Goal: Task Accomplishment & Management: Manage account settings

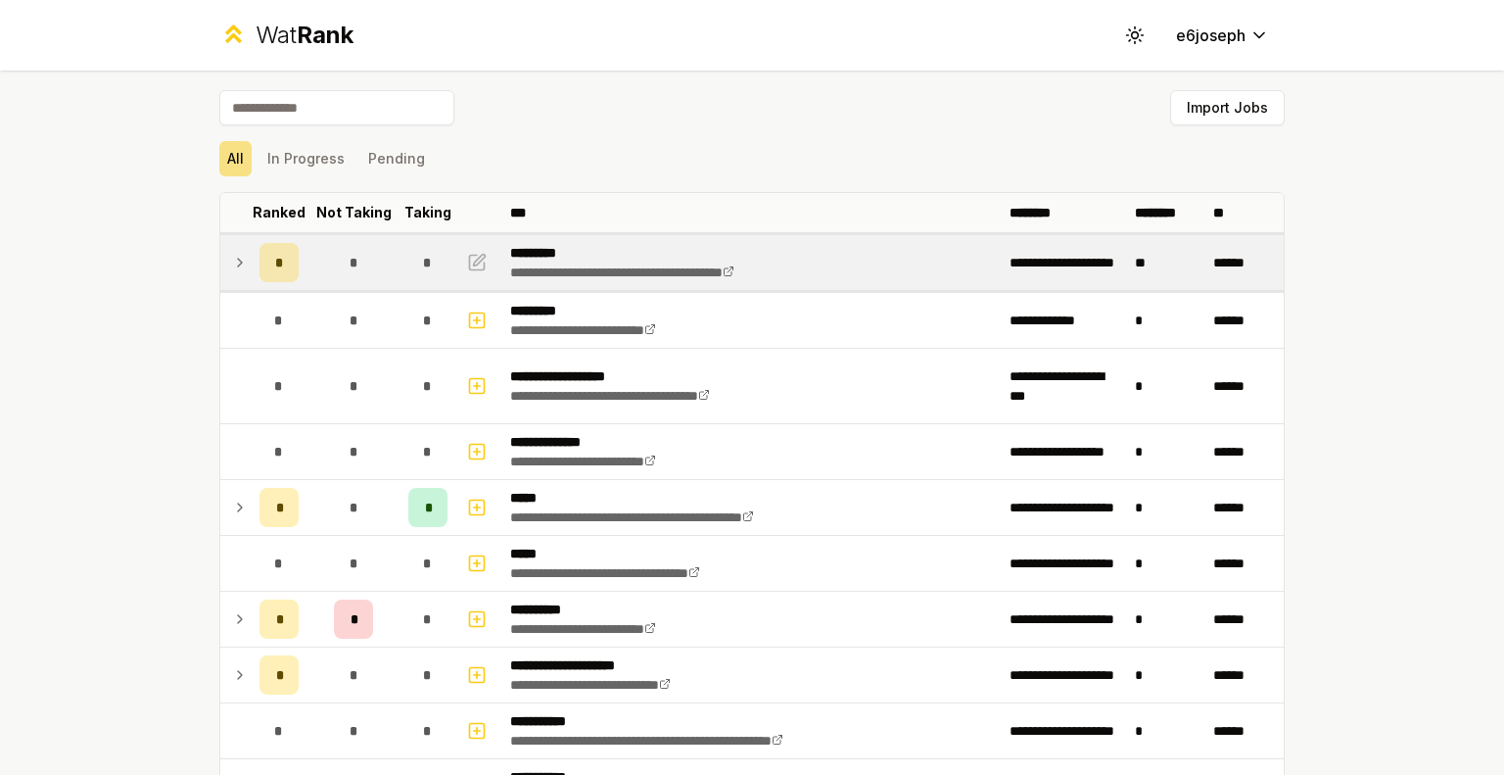
click at [313, 273] on td "*" at bounding box center [354, 262] width 94 height 55
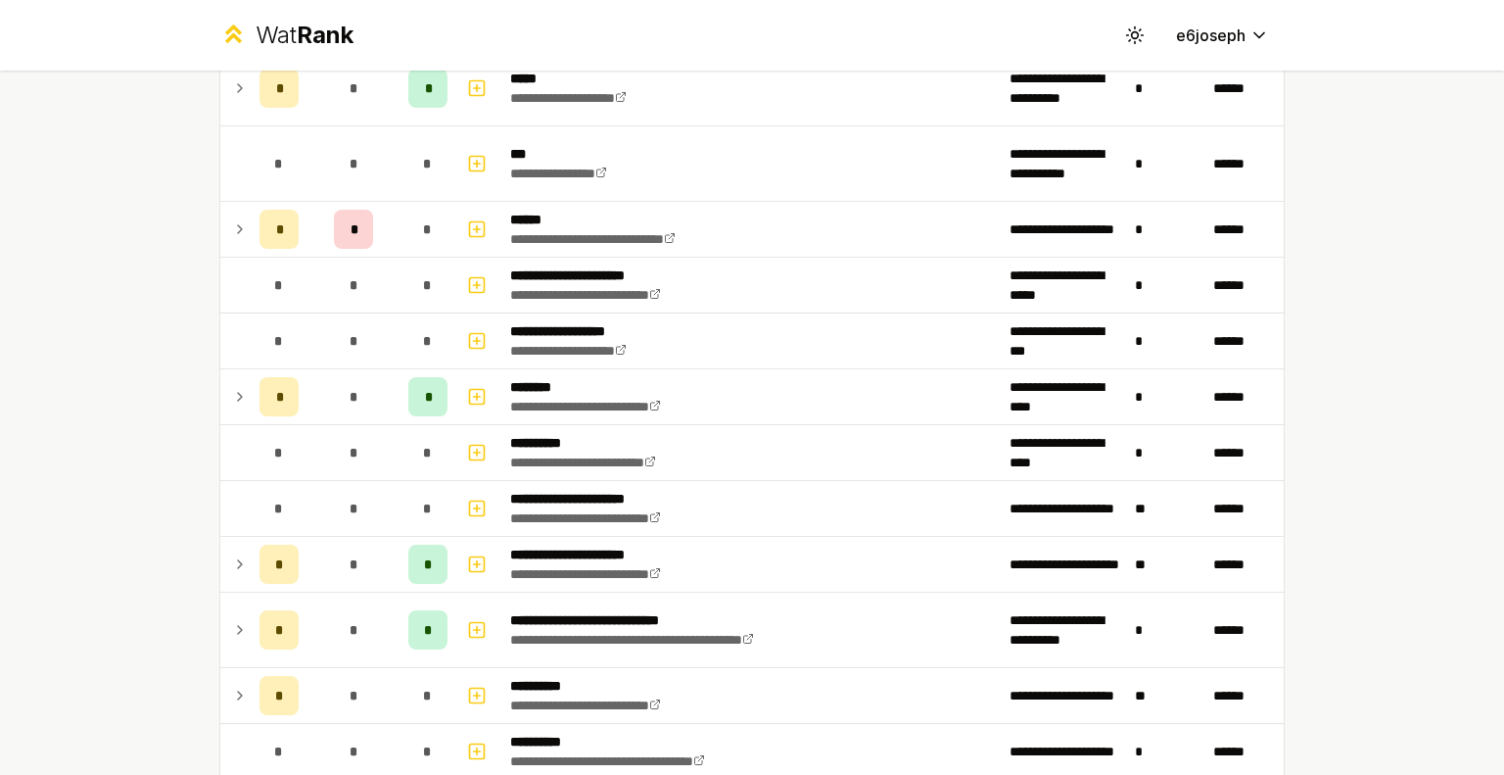
scroll to position [1350, 0]
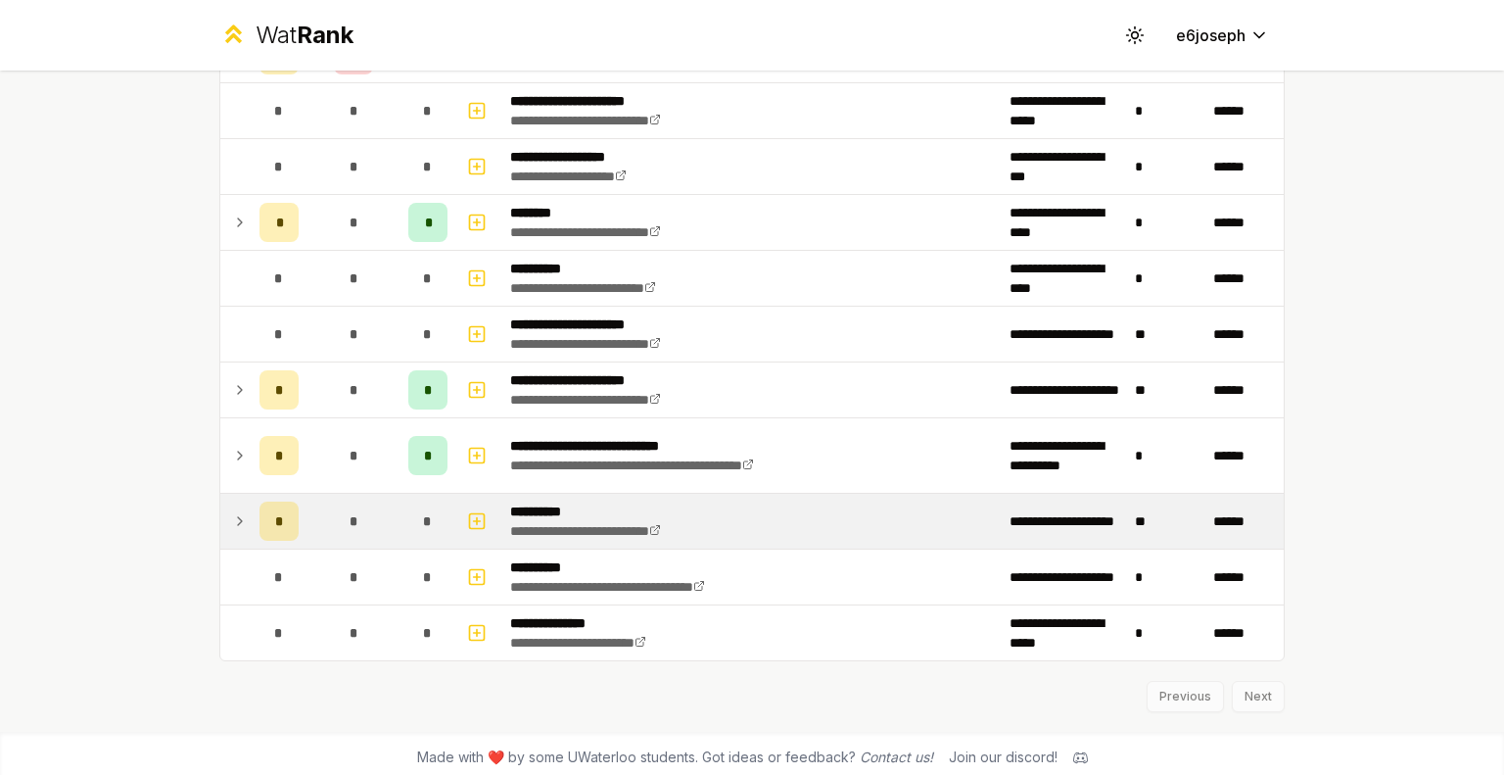
click at [285, 510] on div "*" at bounding box center [279, 520] width 39 height 39
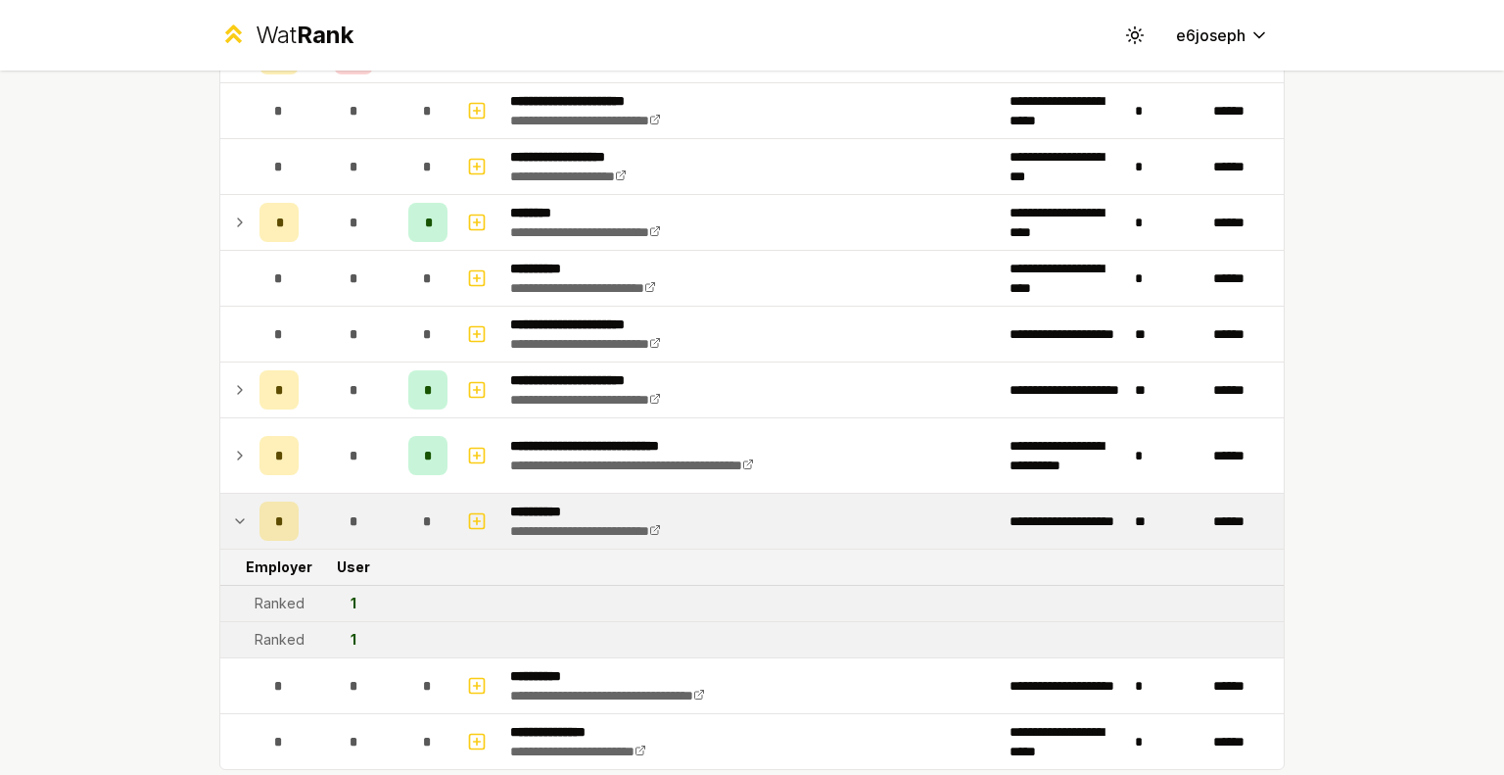
click at [285, 510] on div "*" at bounding box center [279, 520] width 39 height 39
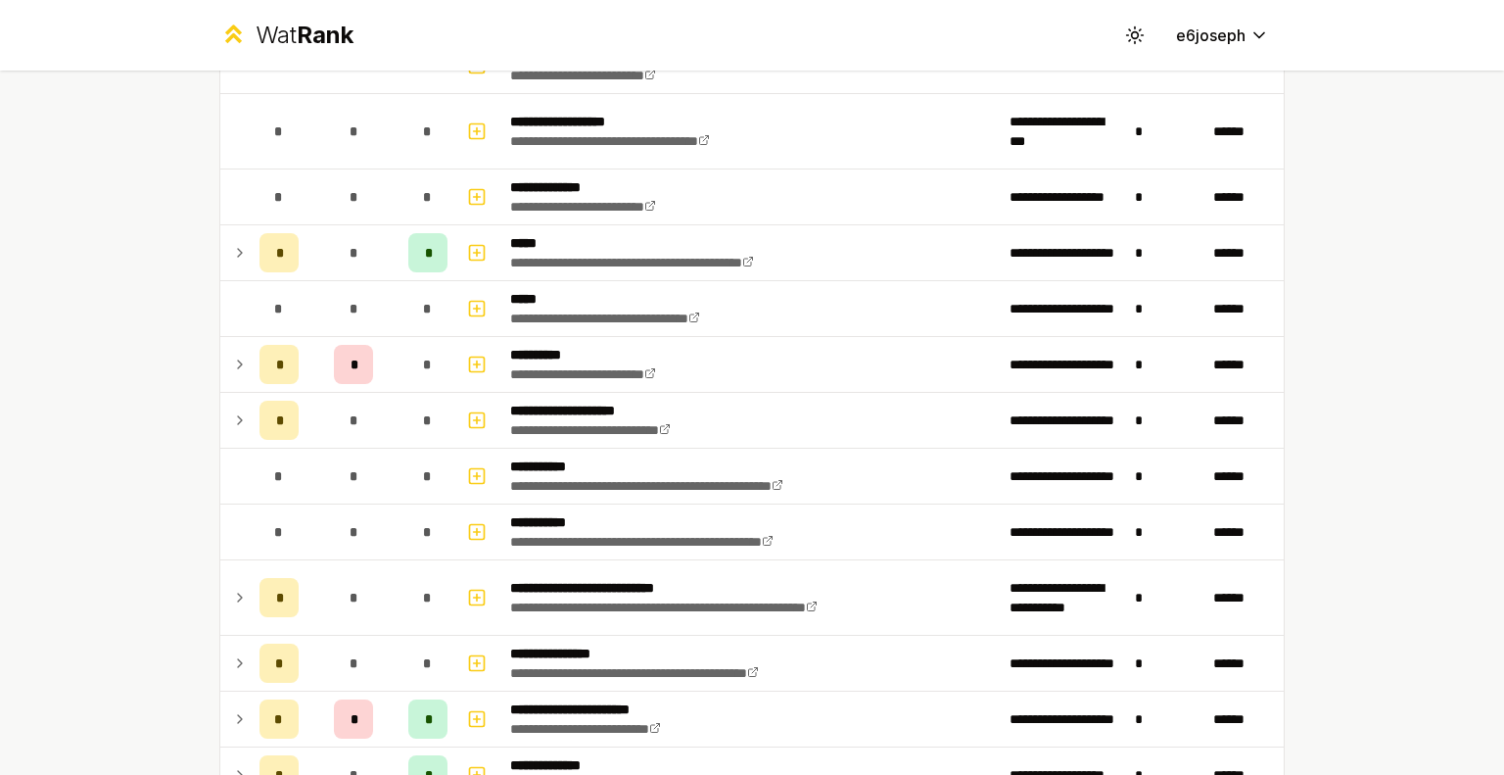
scroll to position [370, 0]
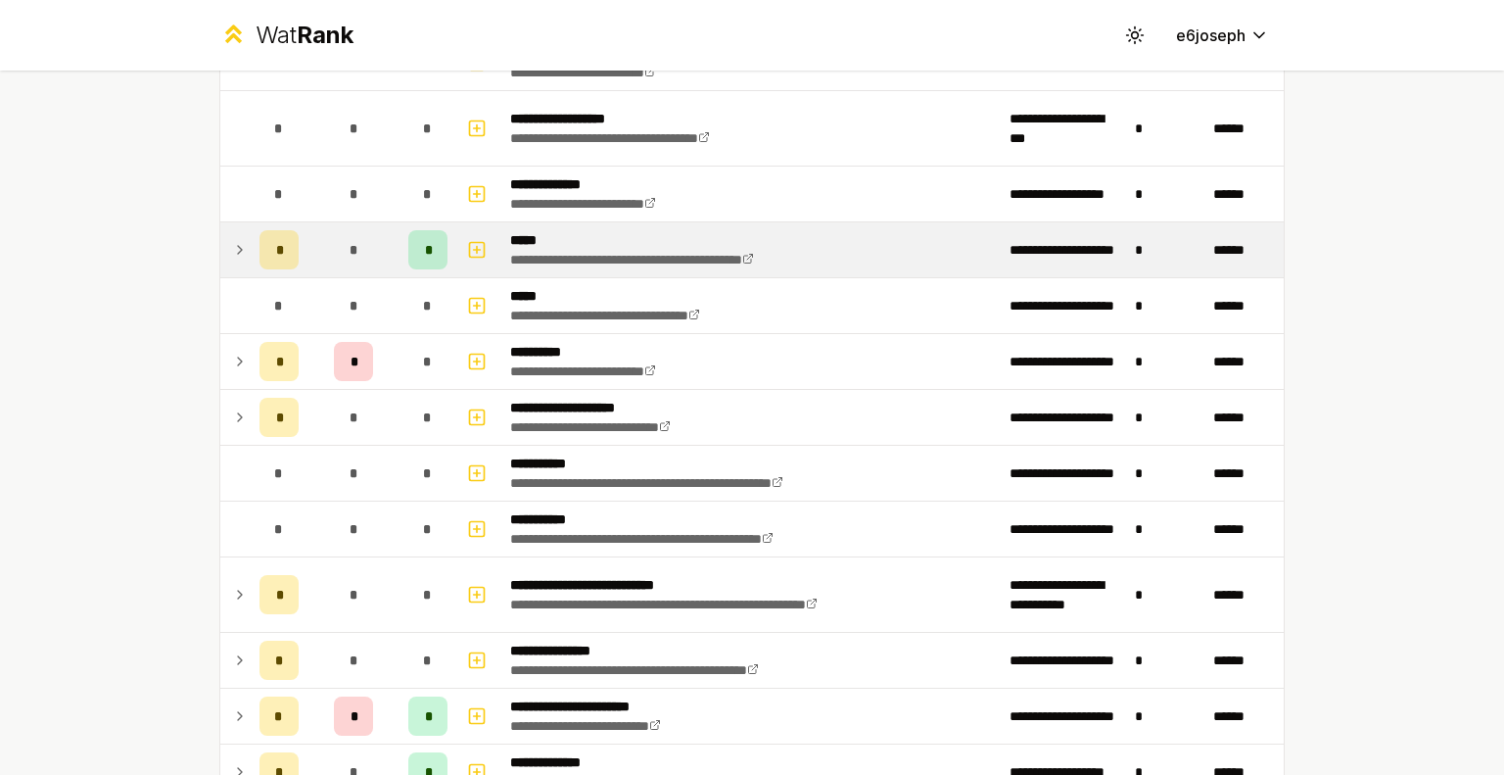
click at [220, 230] on td at bounding box center [235, 249] width 31 height 55
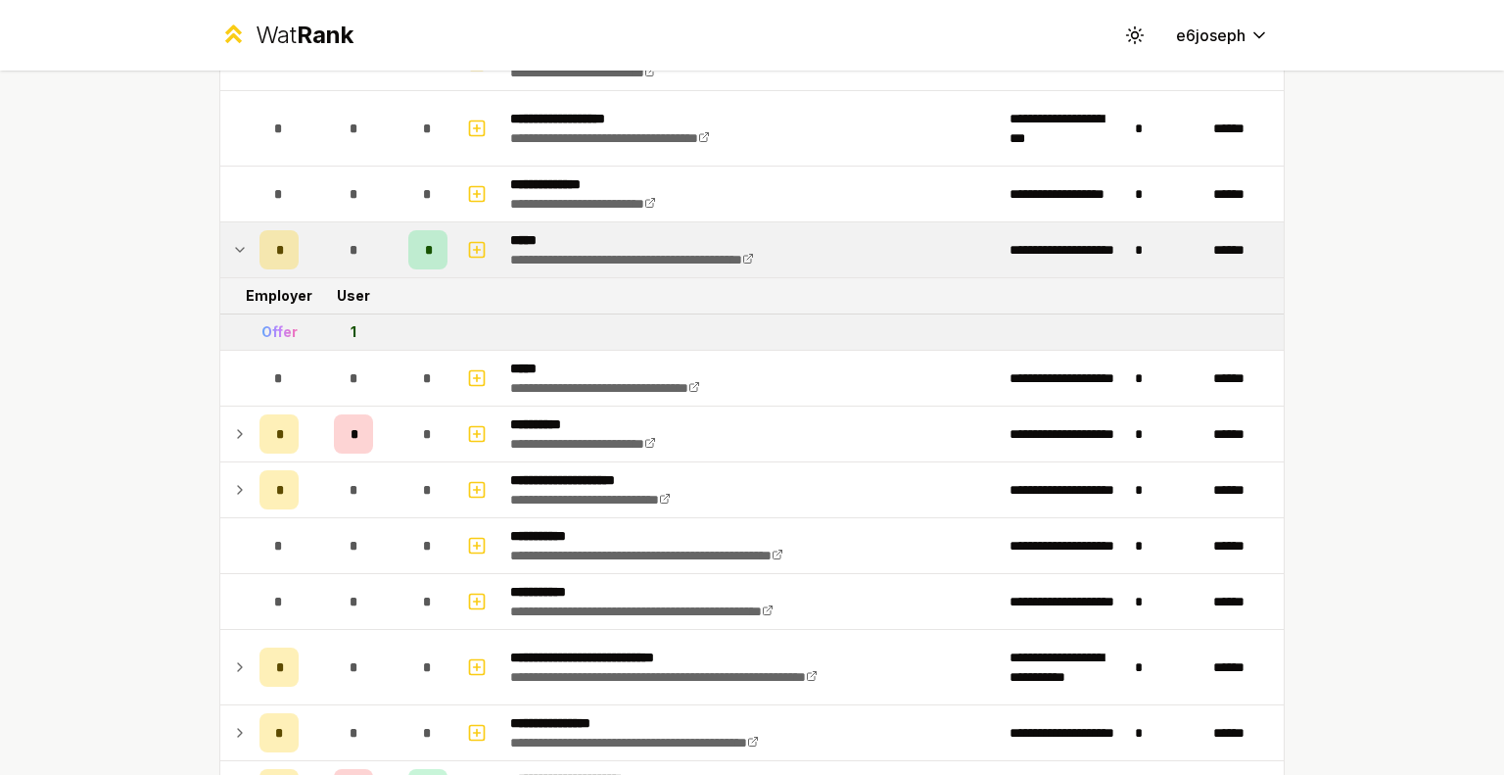
click at [220, 230] on td at bounding box center [235, 249] width 31 height 55
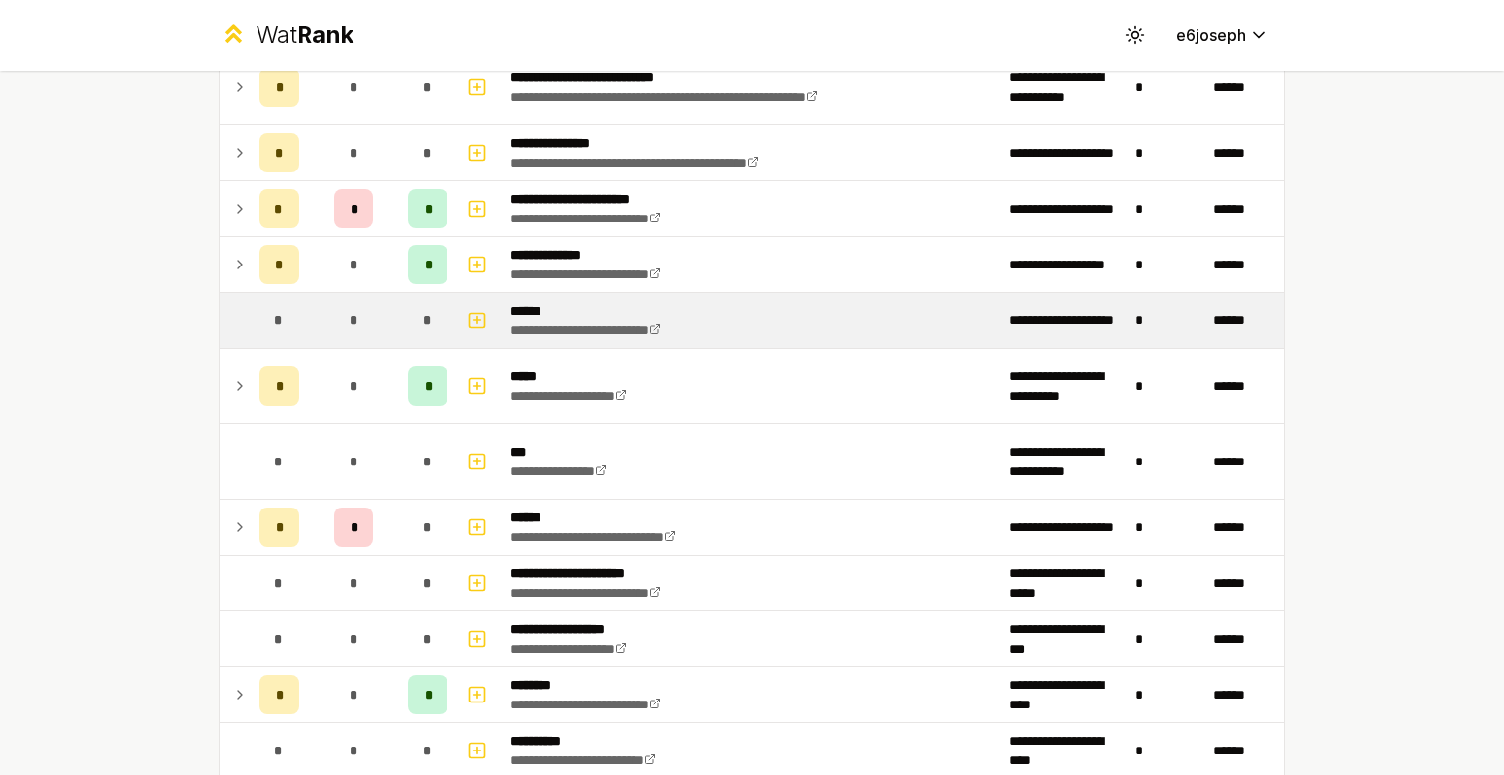
scroll to position [882, 0]
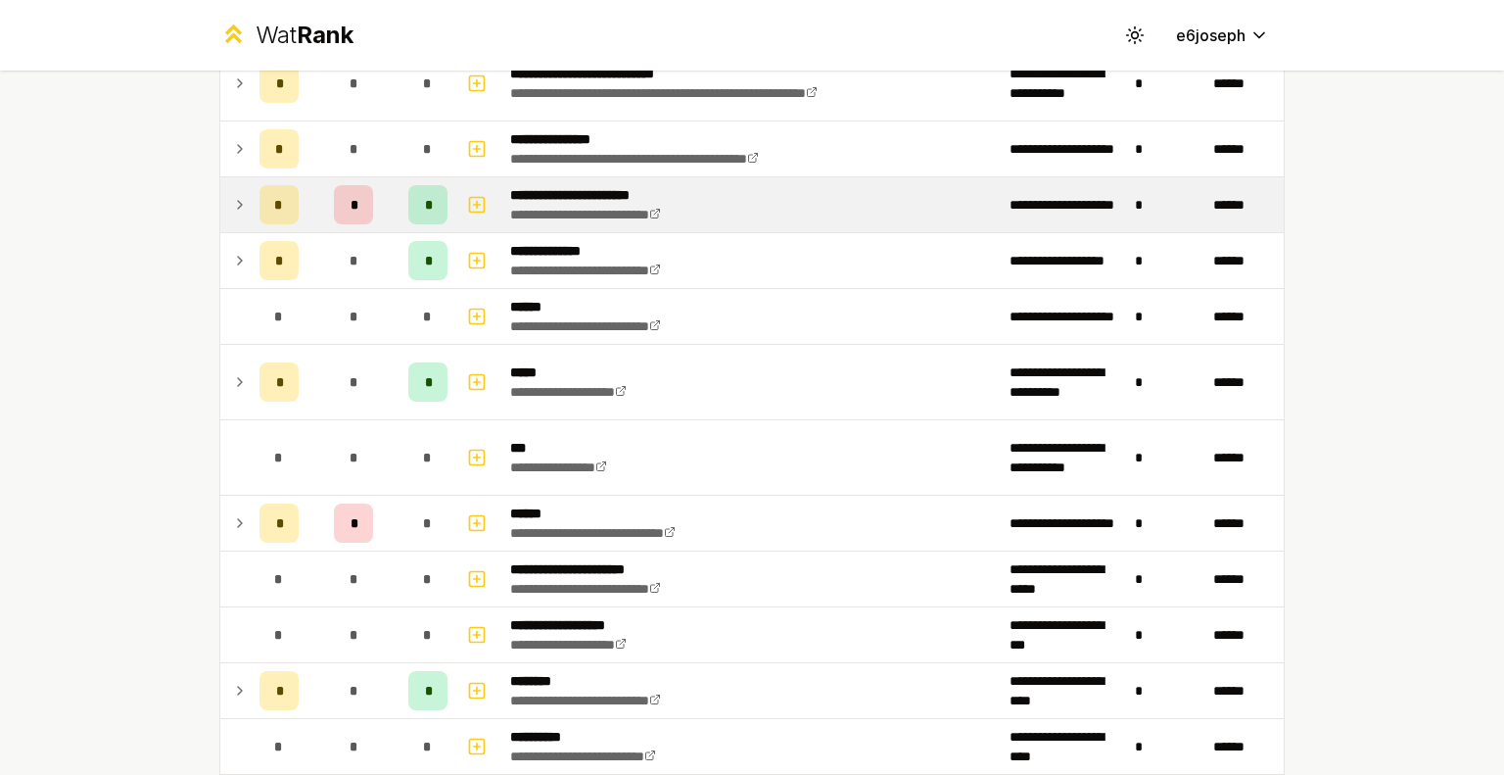
click at [243, 213] on td at bounding box center [235, 204] width 31 height 55
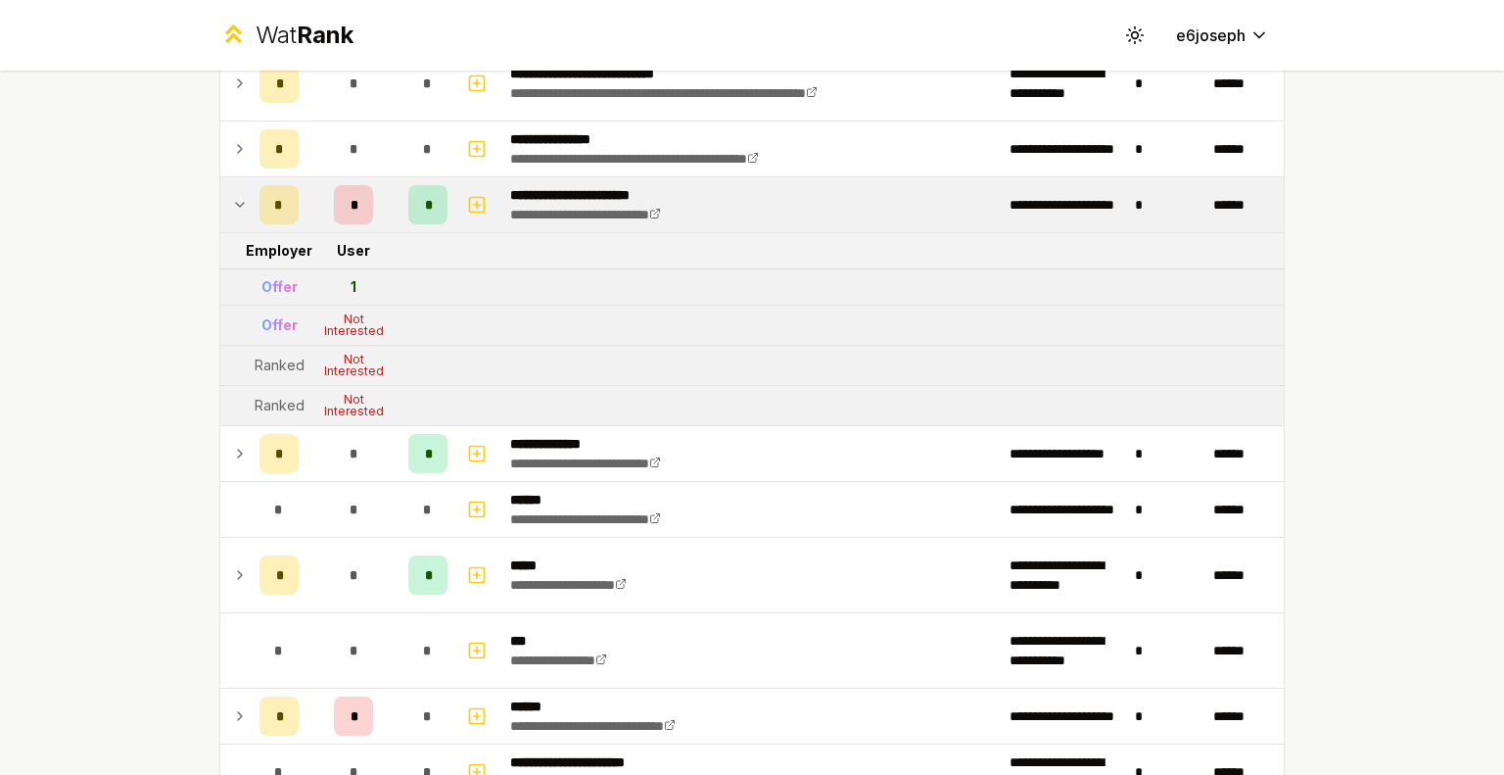
click at [243, 213] on td at bounding box center [235, 204] width 31 height 55
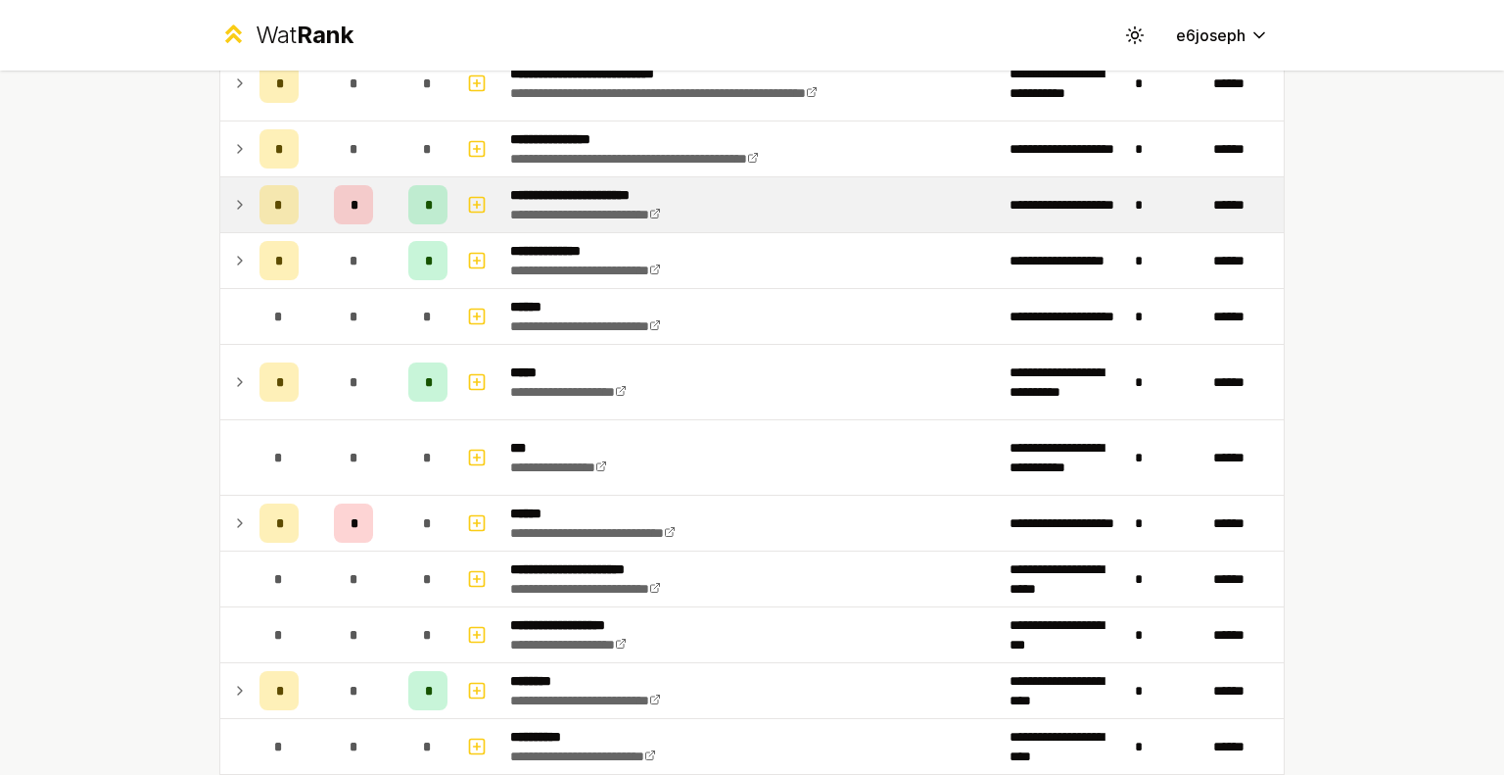
click at [243, 213] on td at bounding box center [235, 204] width 31 height 55
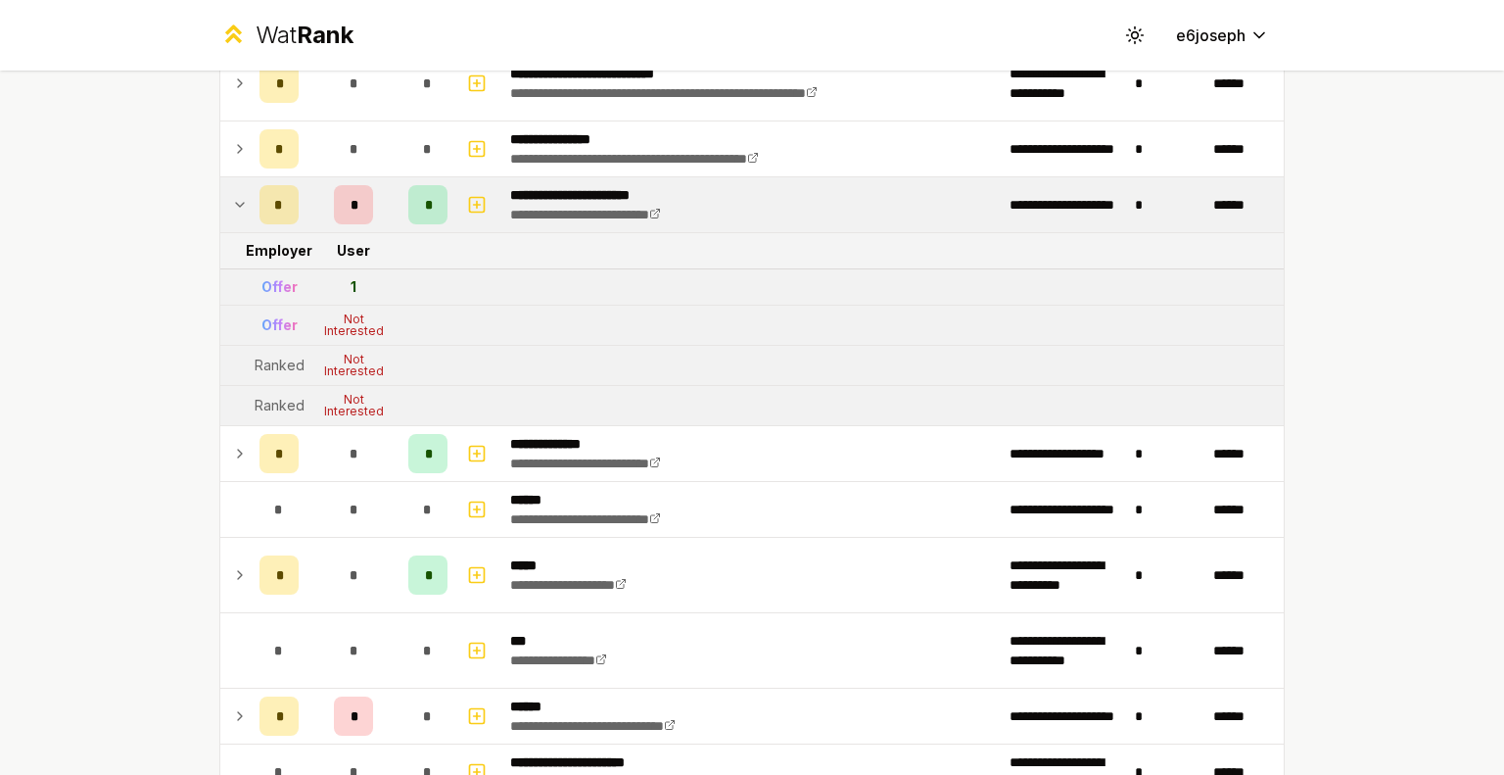
click at [243, 213] on td at bounding box center [235, 204] width 31 height 55
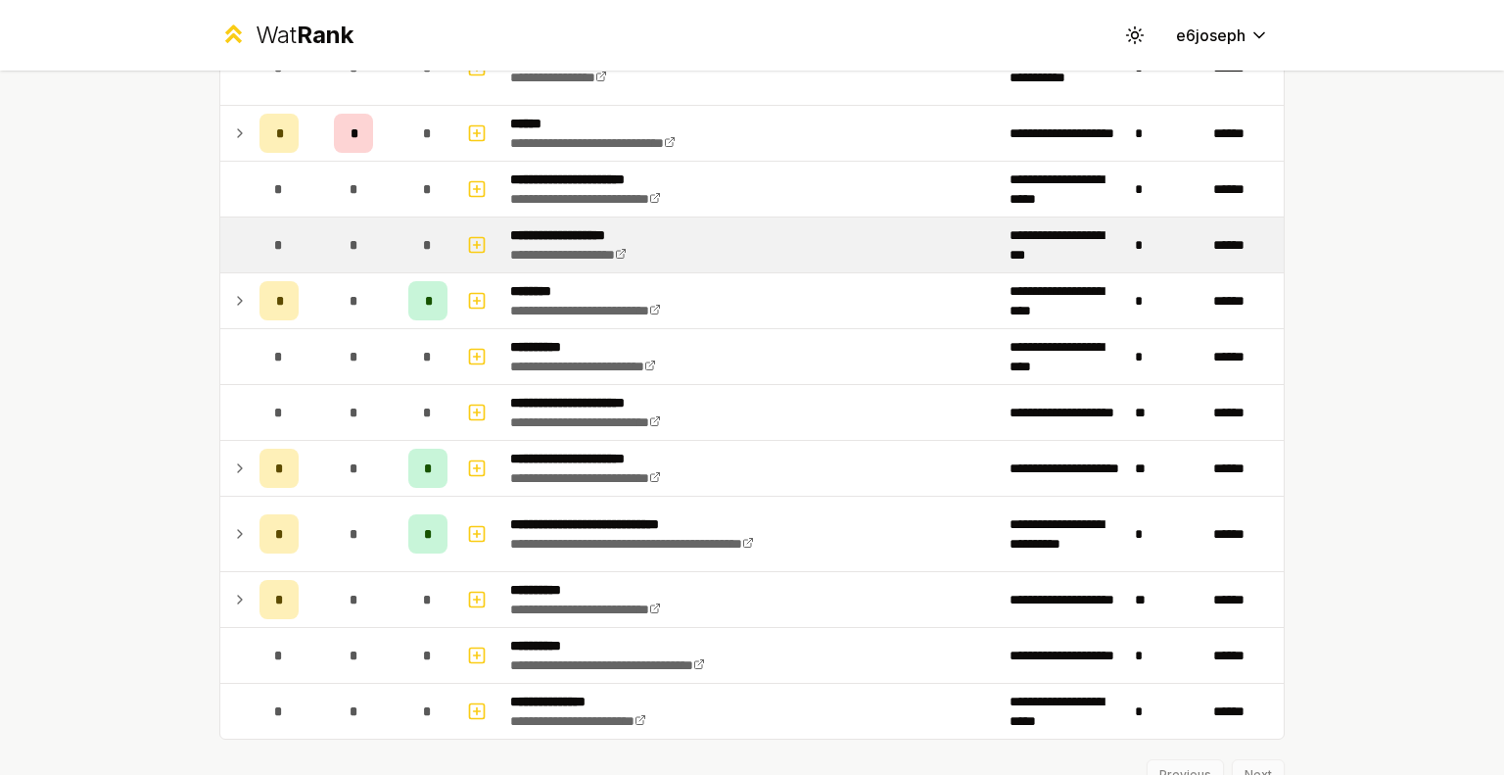
scroll to position [1273, 0]
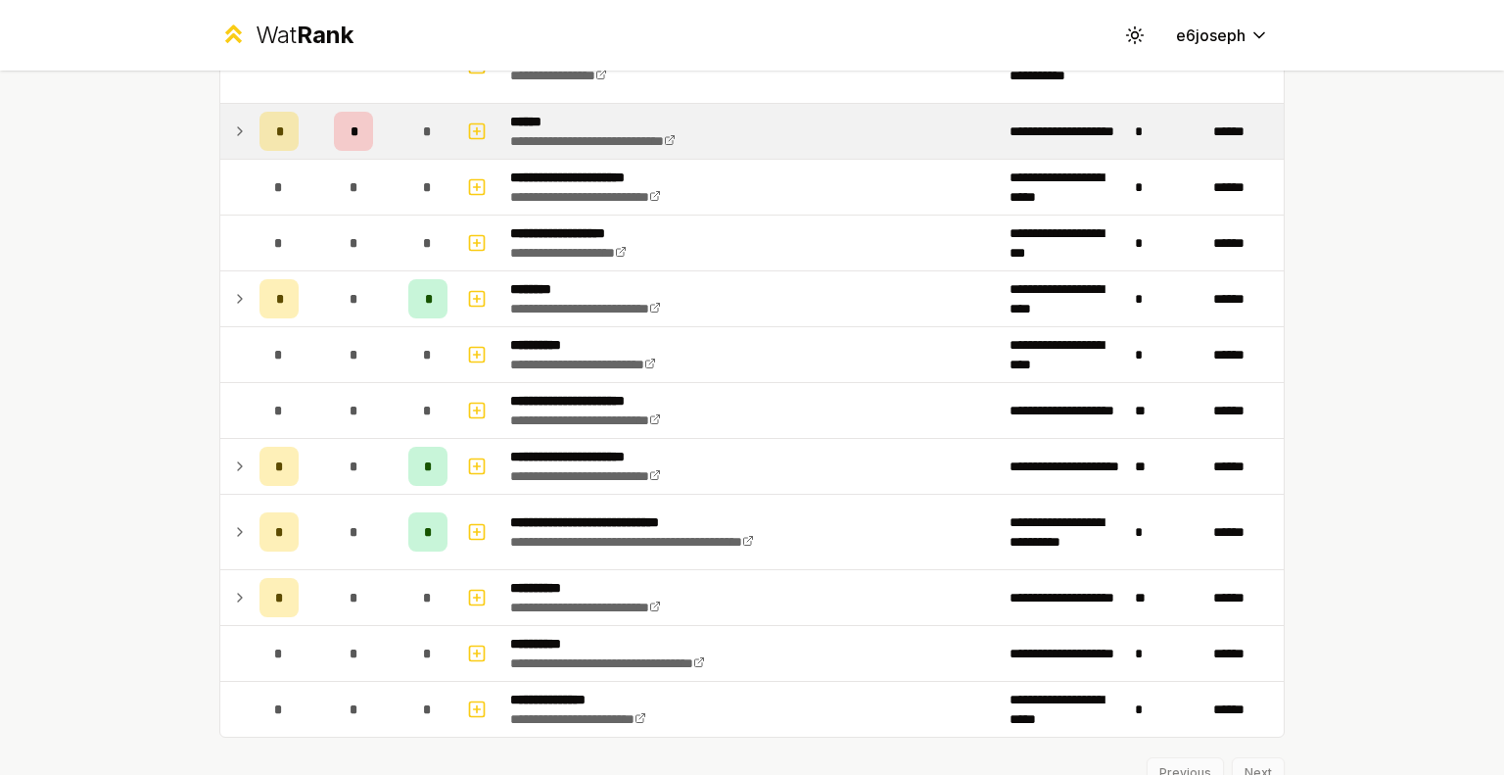
click at [263, 129] on div "*" at bounding box center [279, 131] width 39 height 39
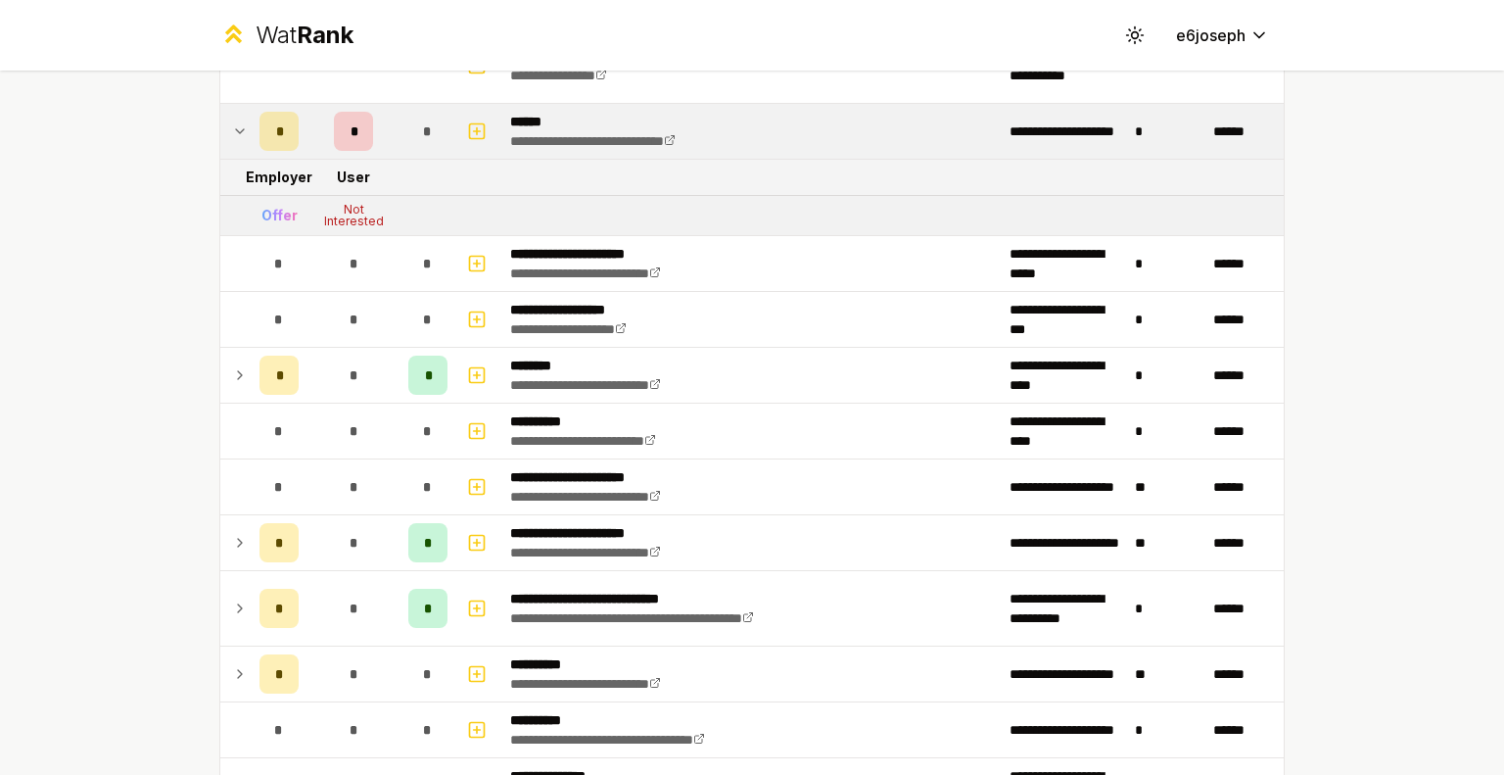
click at [262, 129] on div "*" at bounding box center [279, 131] width 39 height 39
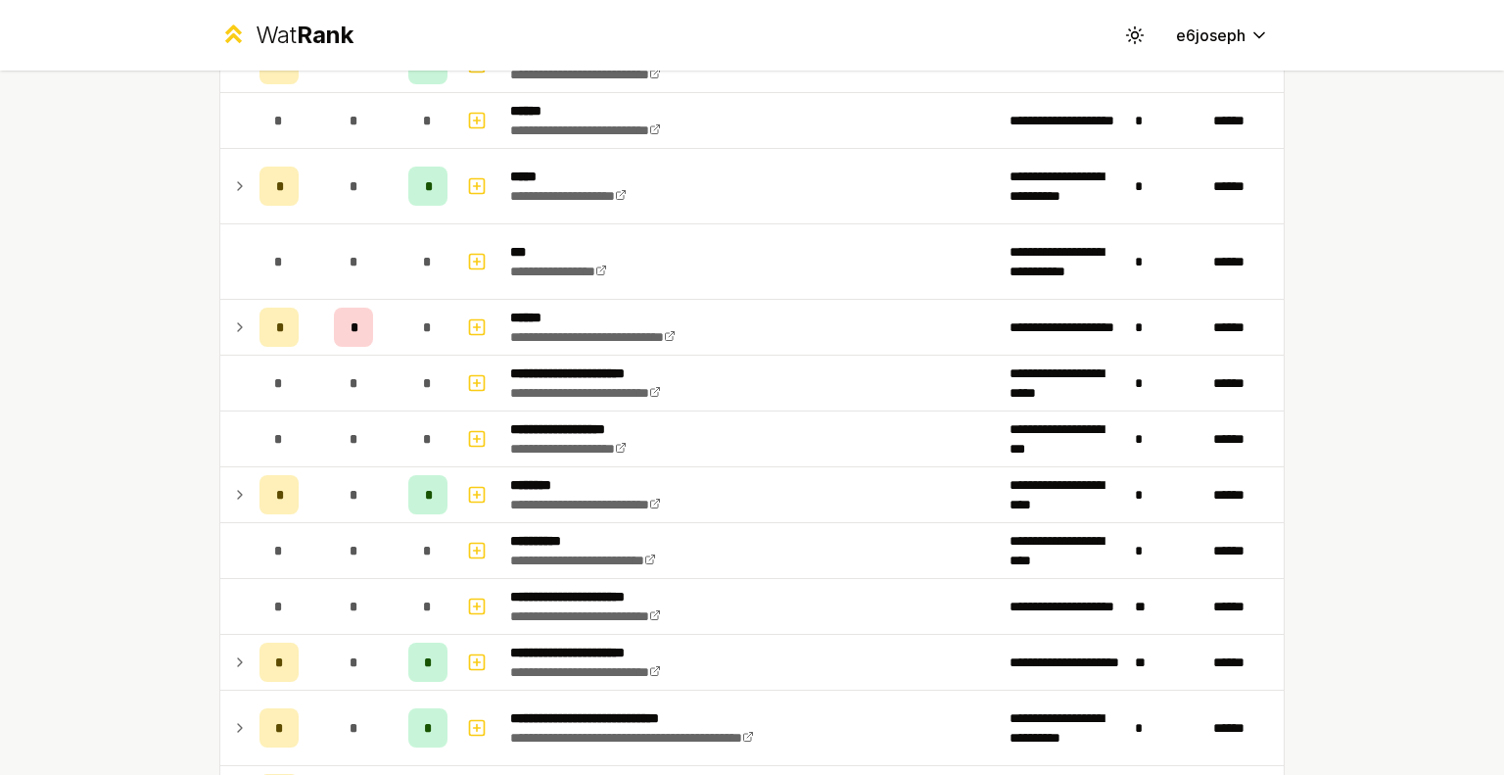
scroll to position [1350, 0]
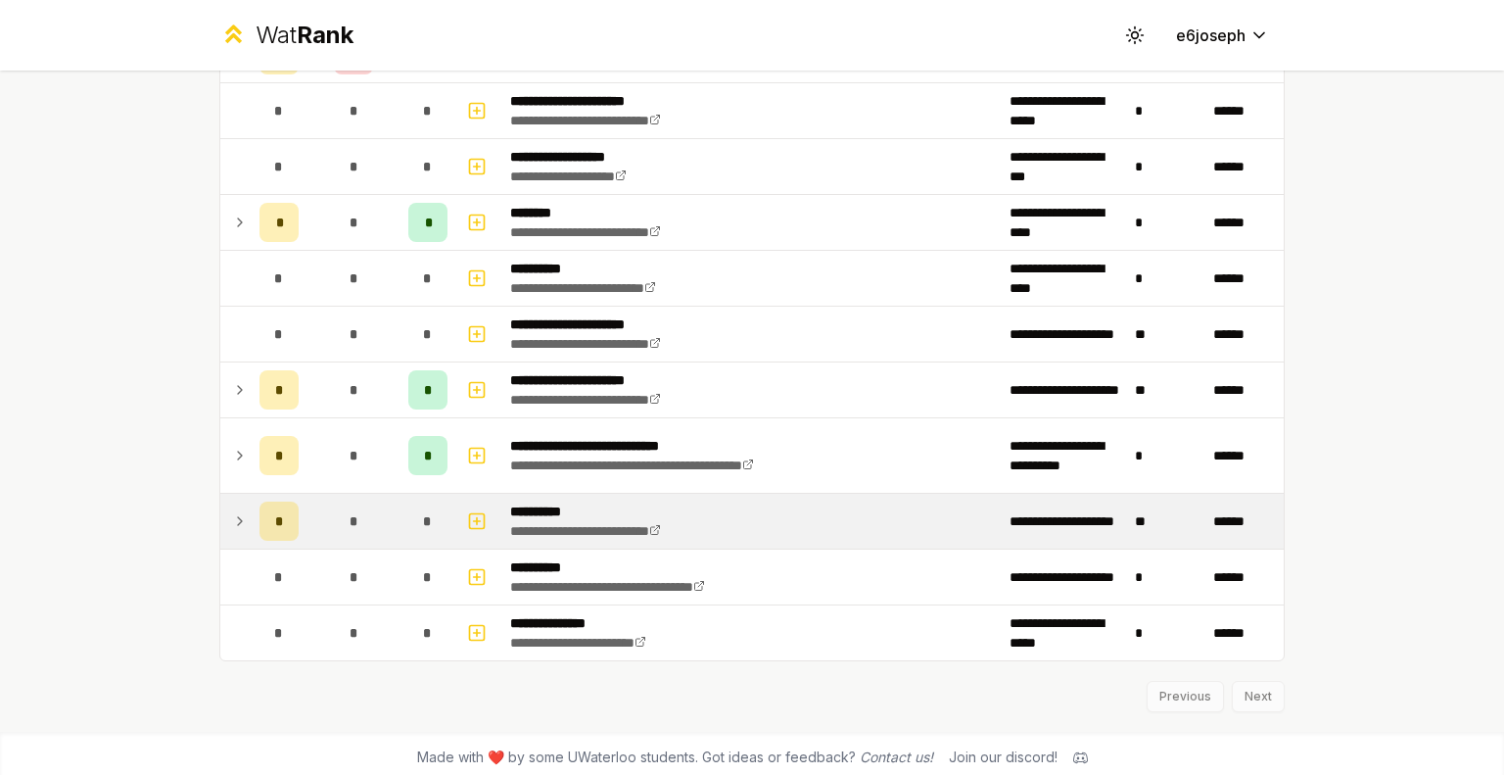
click at [334, 502] on div "*" at bounding box center [353, 520] width 39 height 39
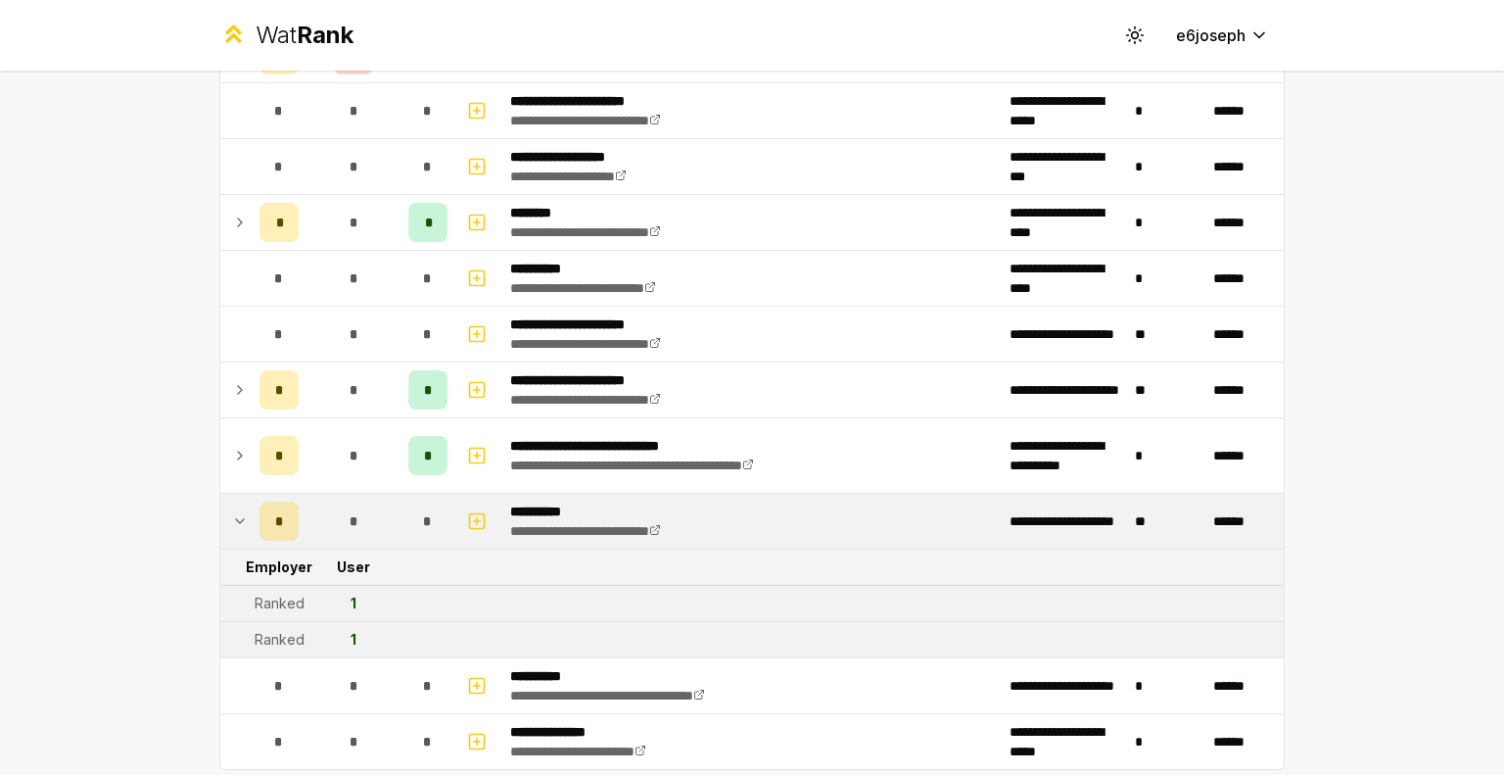
click at [334, 501] on div "*" at bounding box center [353, 520] width 39 height 39
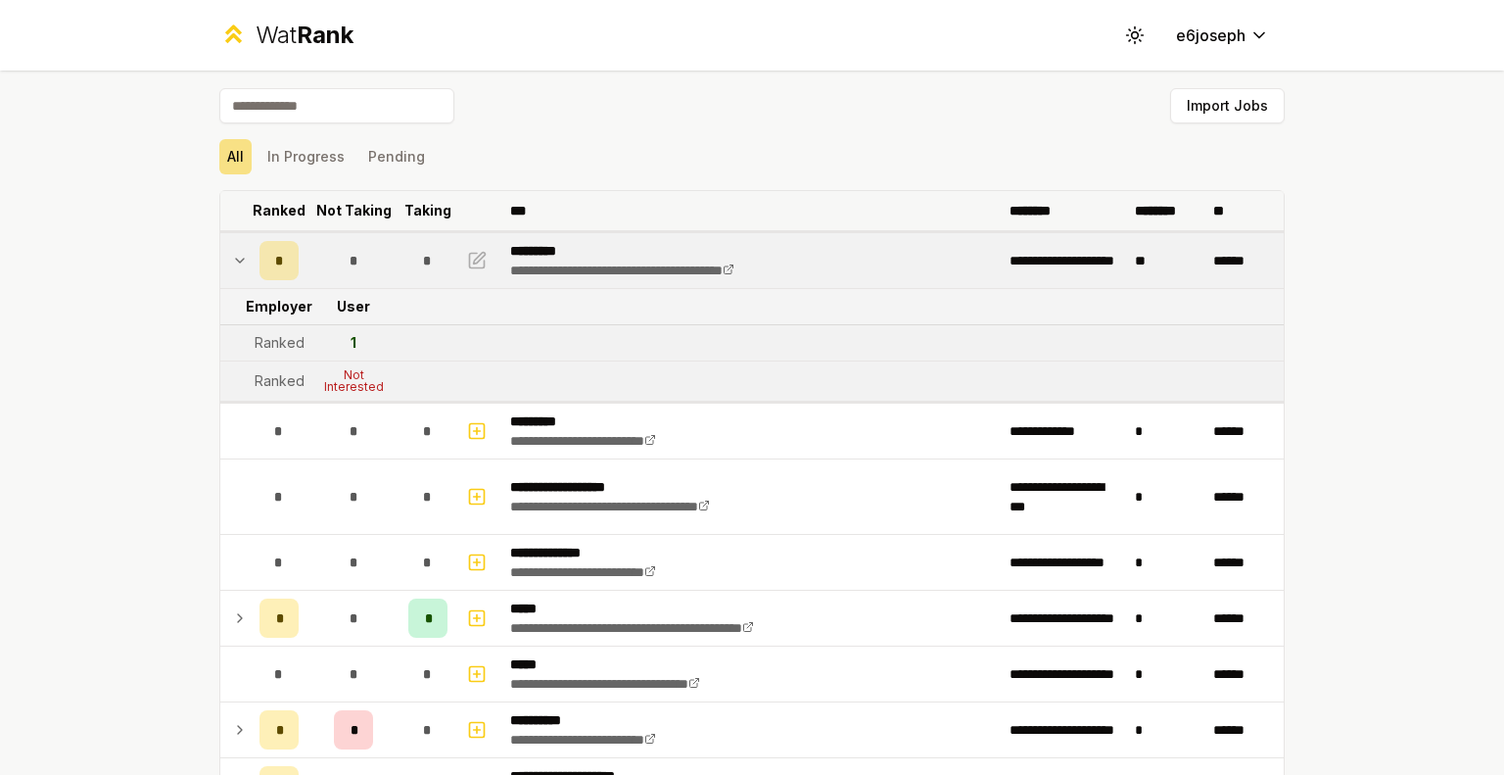
scroll to position [0, 0]
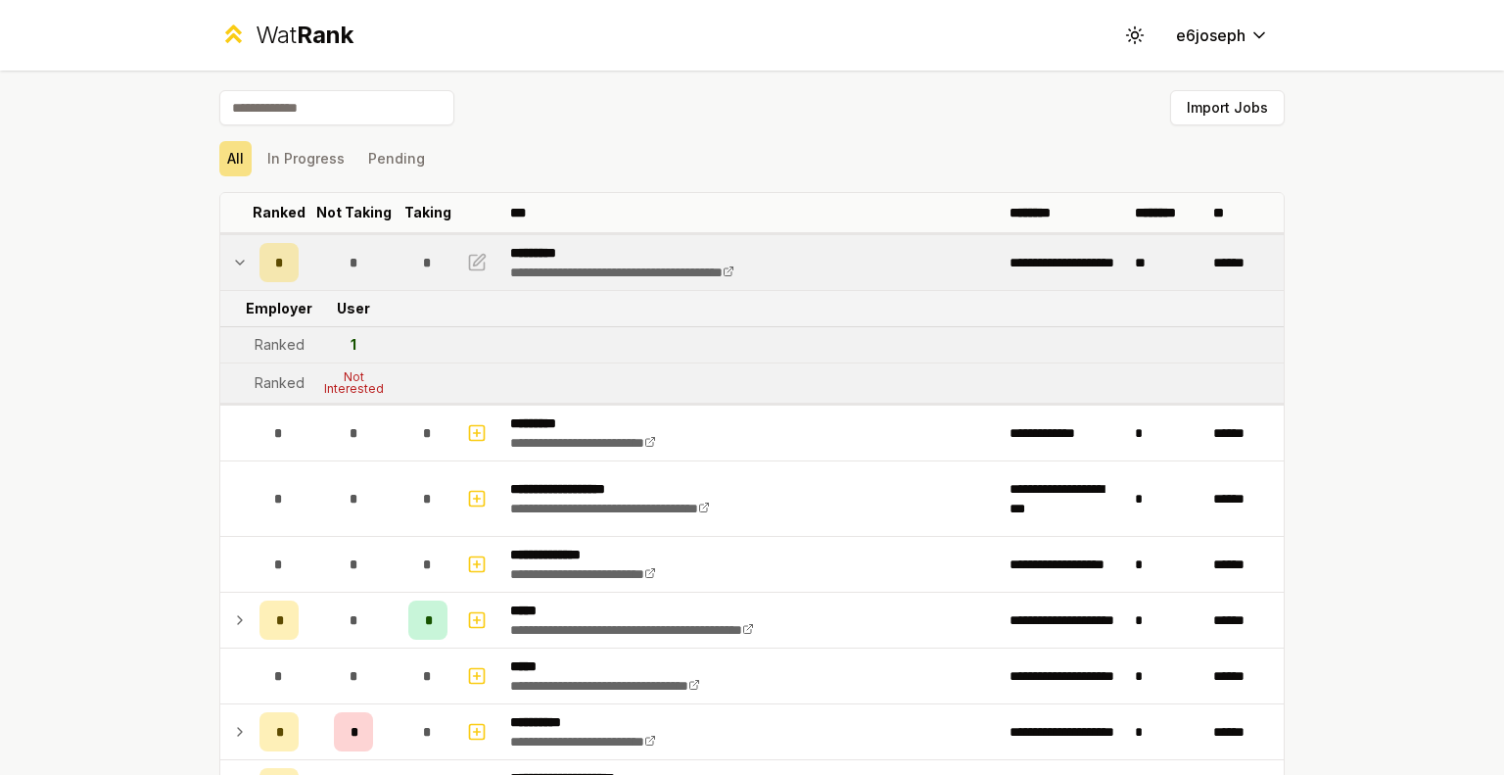
click at [334, 258] on div "*" at bounding box center [353, 262] width 39 height 39
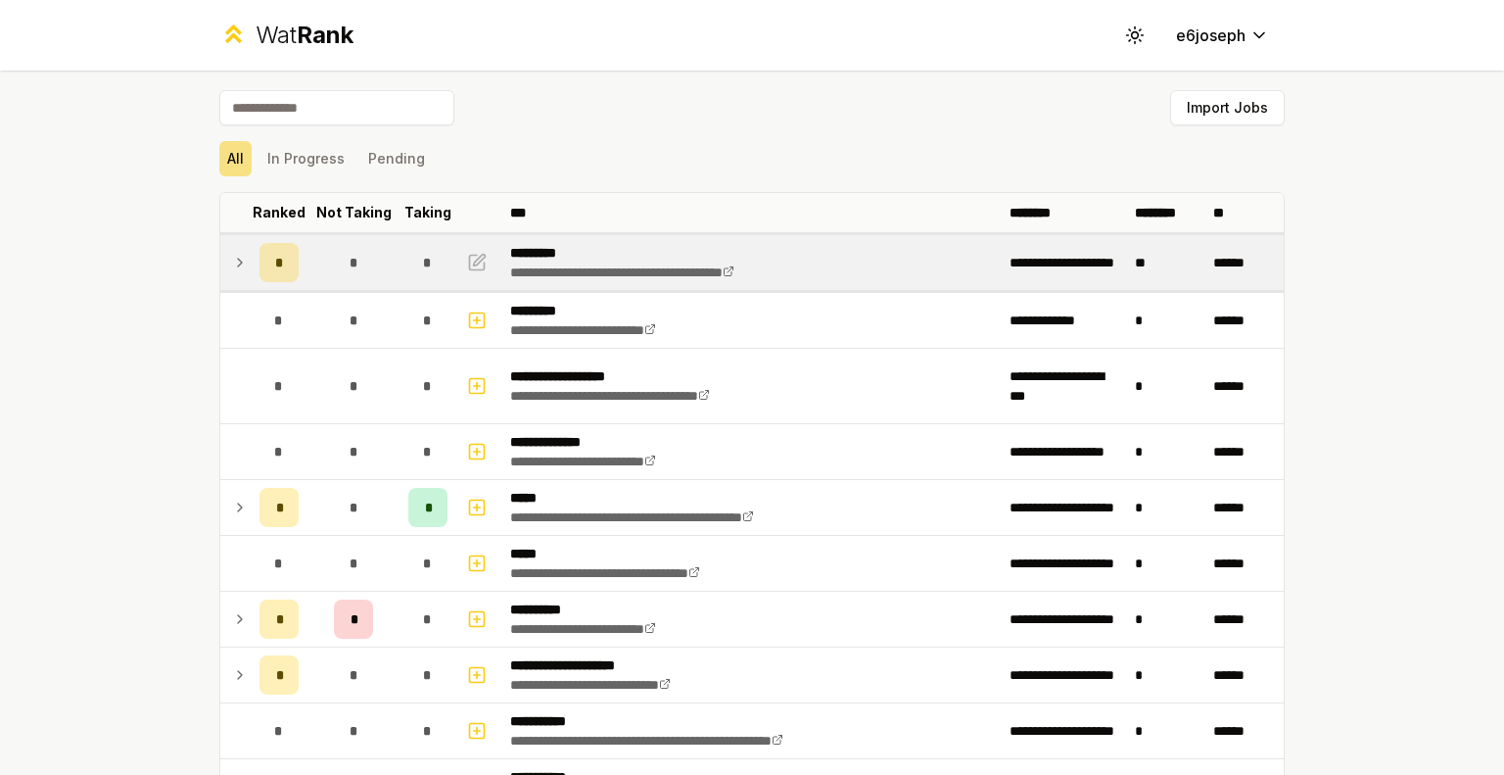
click at [357, 262] on div "*" at bounding box center [353, 262] width 39 height 39
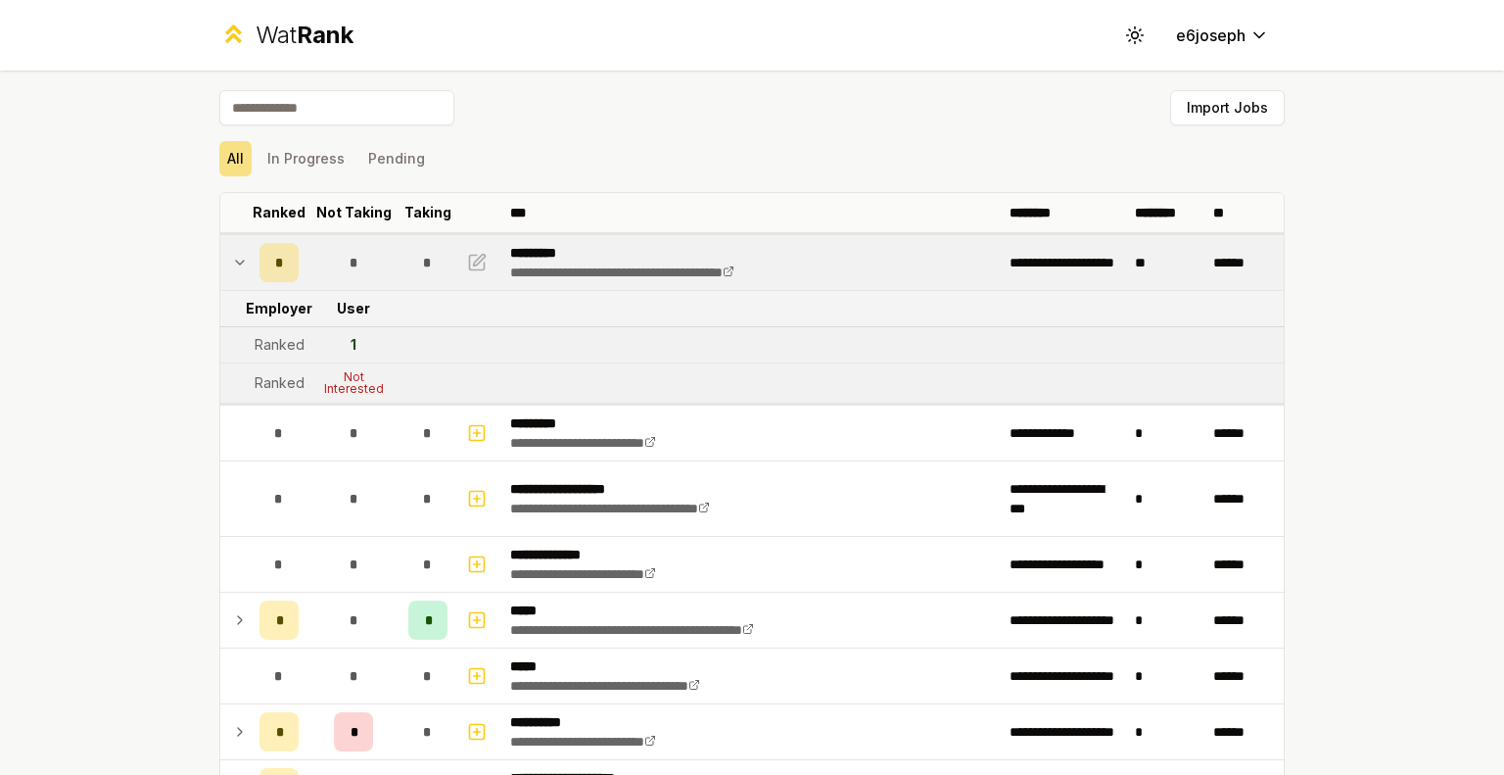
click at [357, 262] on div "*" at bounding box center [353, 262] width 39 height 39
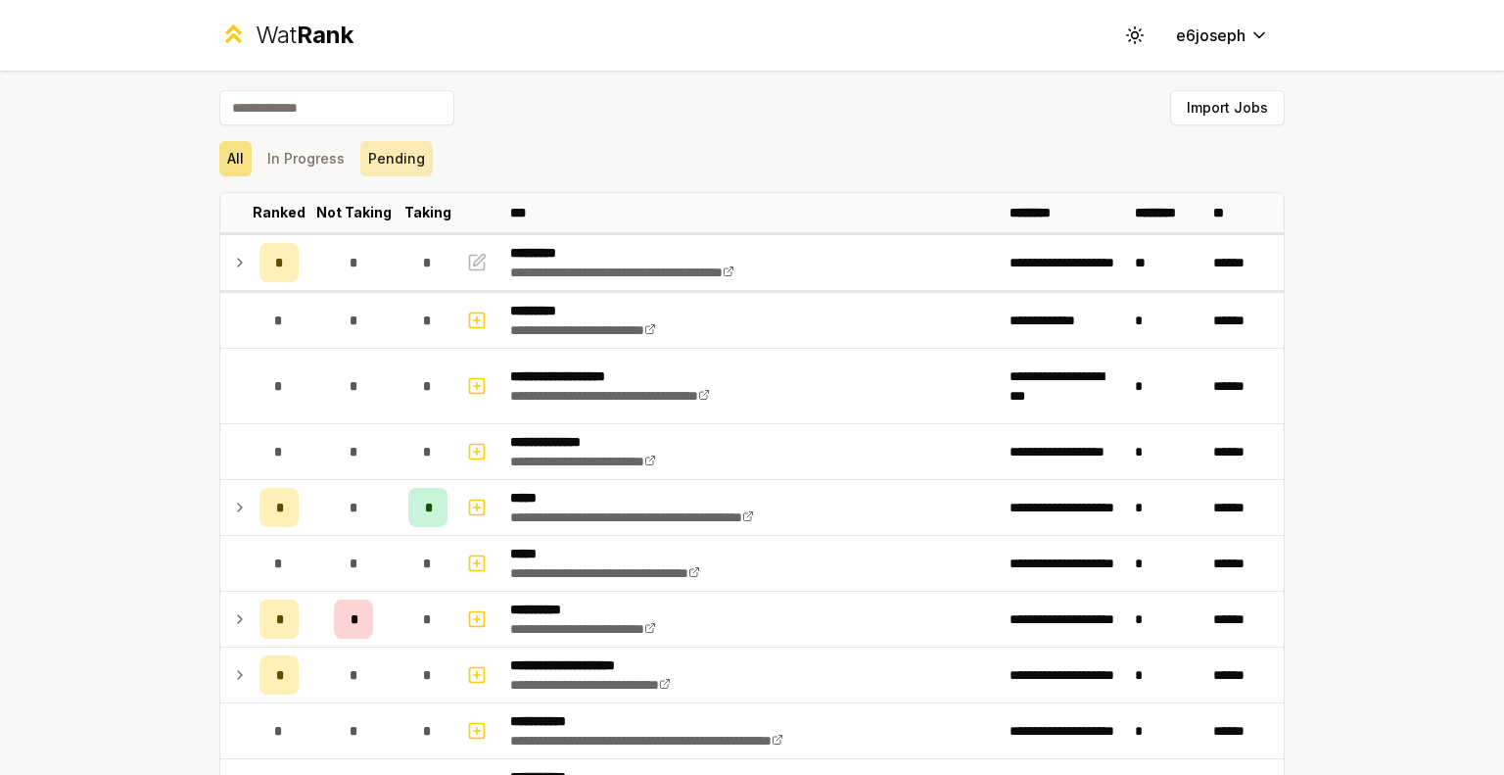
click at [401, 131] on div "Import Jobs" at bounding box center [752, 111] width 1066 height 43
click at [393, 150] on button "Pending" at bounding box center [396, 158] width 72 height 35
